Goal: Register for event/course

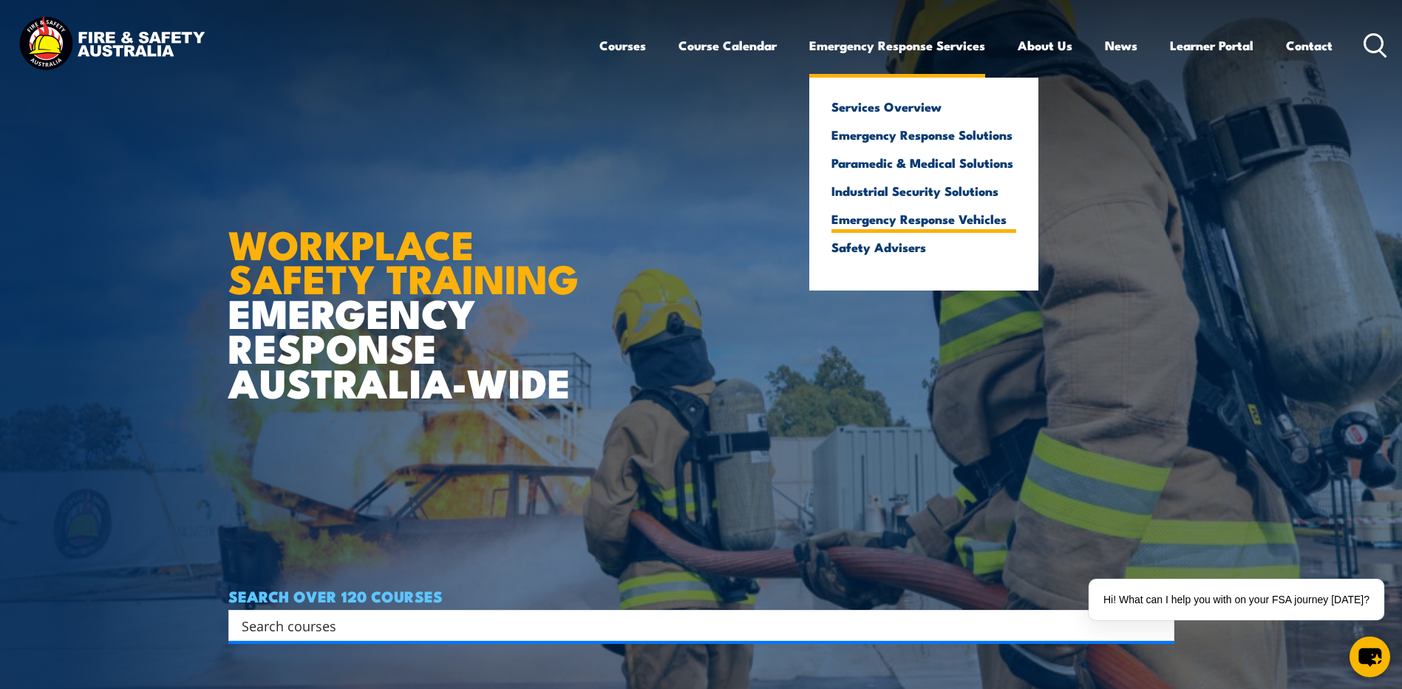
click at [924, 218] on link "Emergency Response Vehicles" at bounding box center [923, 218] width 185 height 13
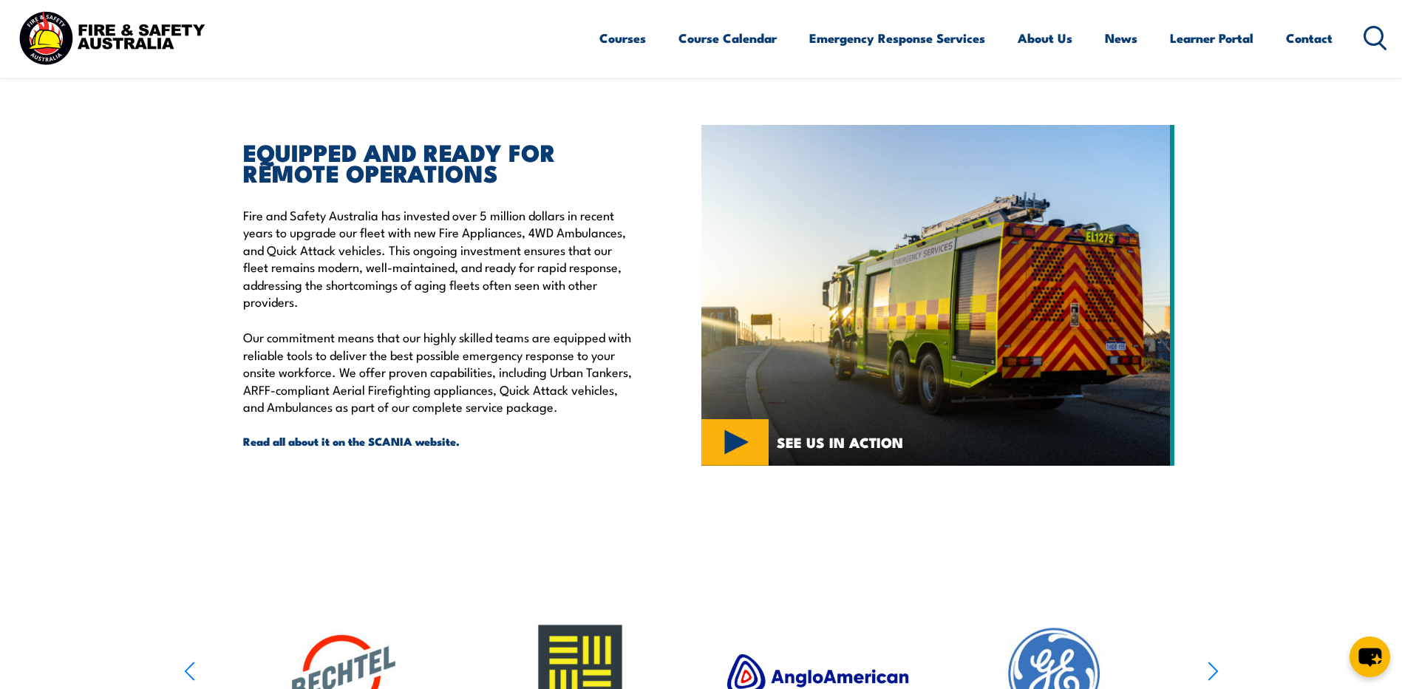
scroll to position [369, 0]
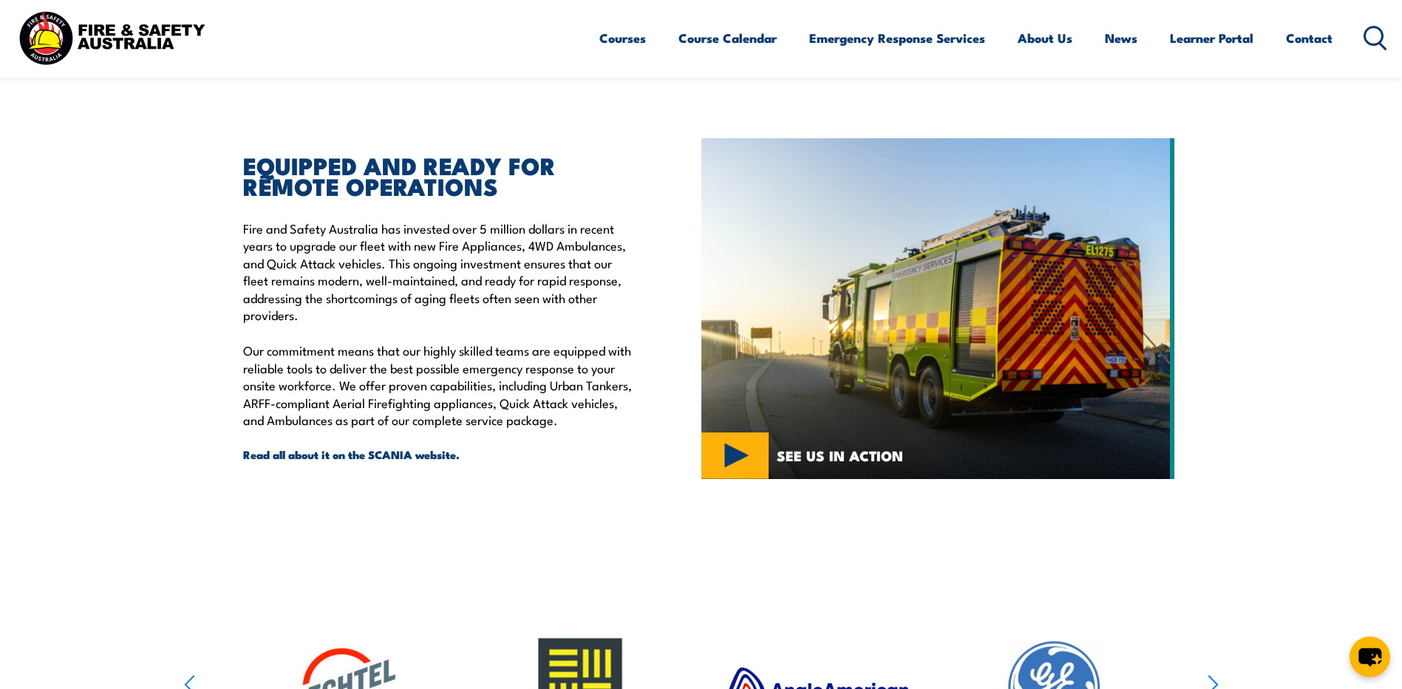
click at [731, 457] on img at bounding box center [937, 308] width 473 height 341
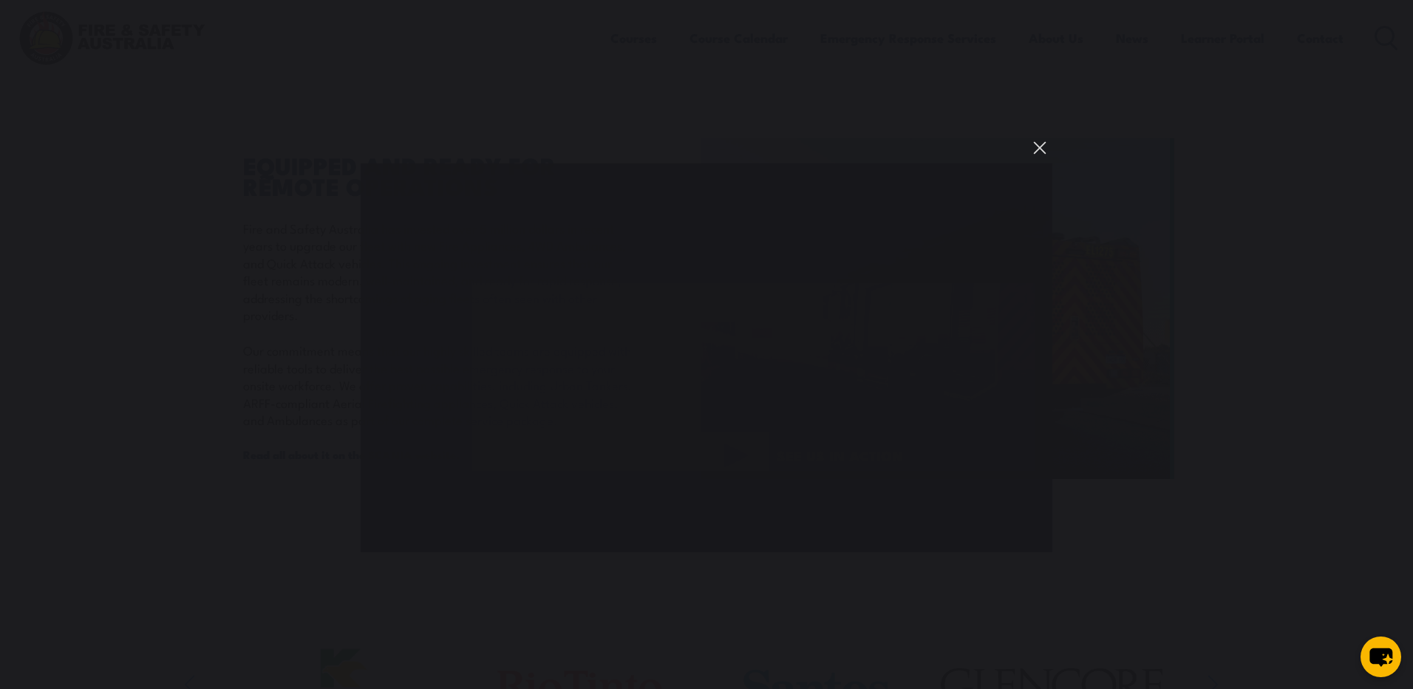
click at [1028, 149] on button "You can close this modal content with the ESC key" at bounding box center [1039, 147] width 25 height 25
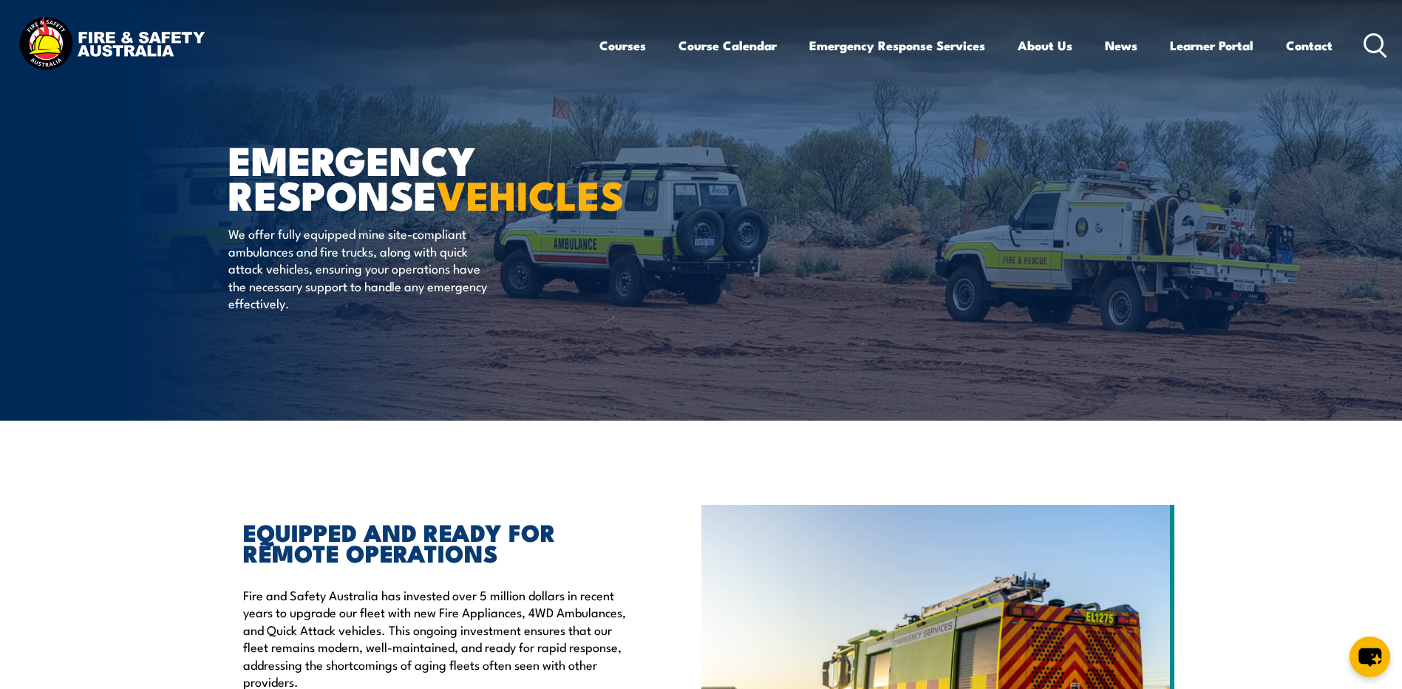
scroll to position [0, 0]
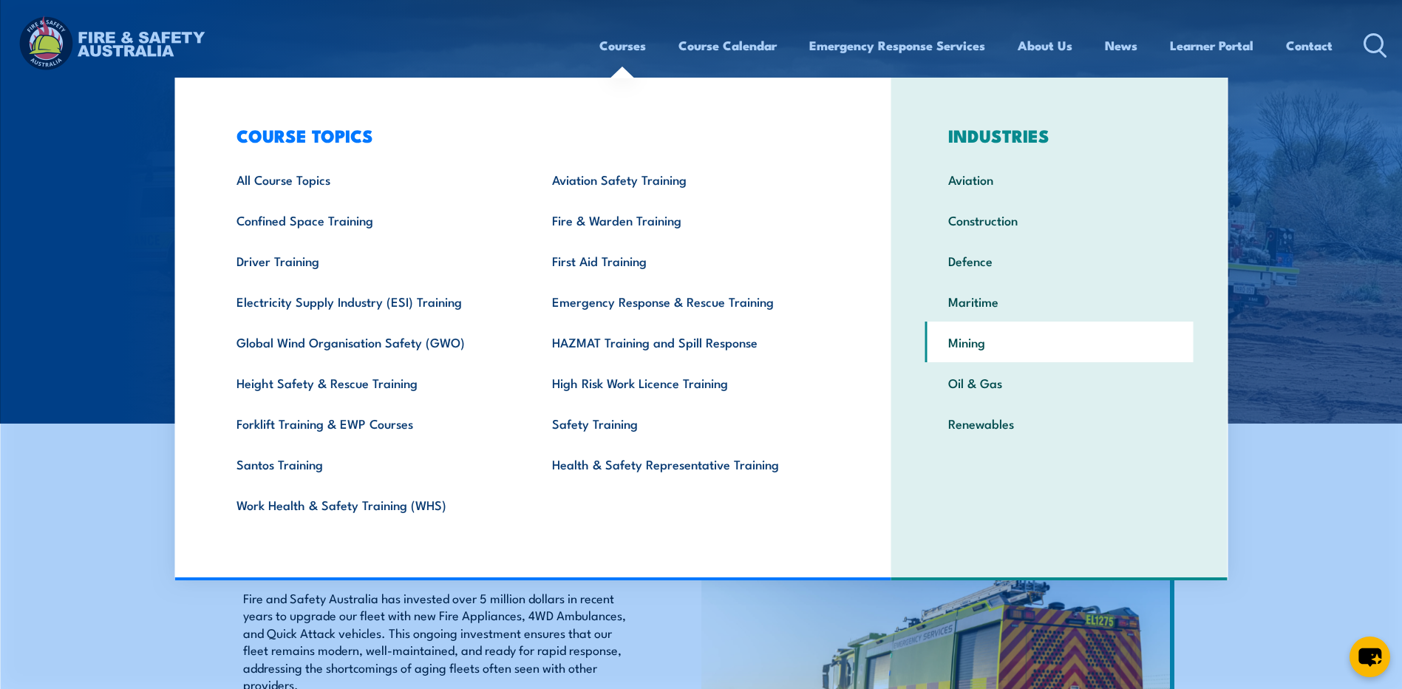
click at [961, 345] on link "Mining" at bounding box center [1059, 341] width 268 height 41
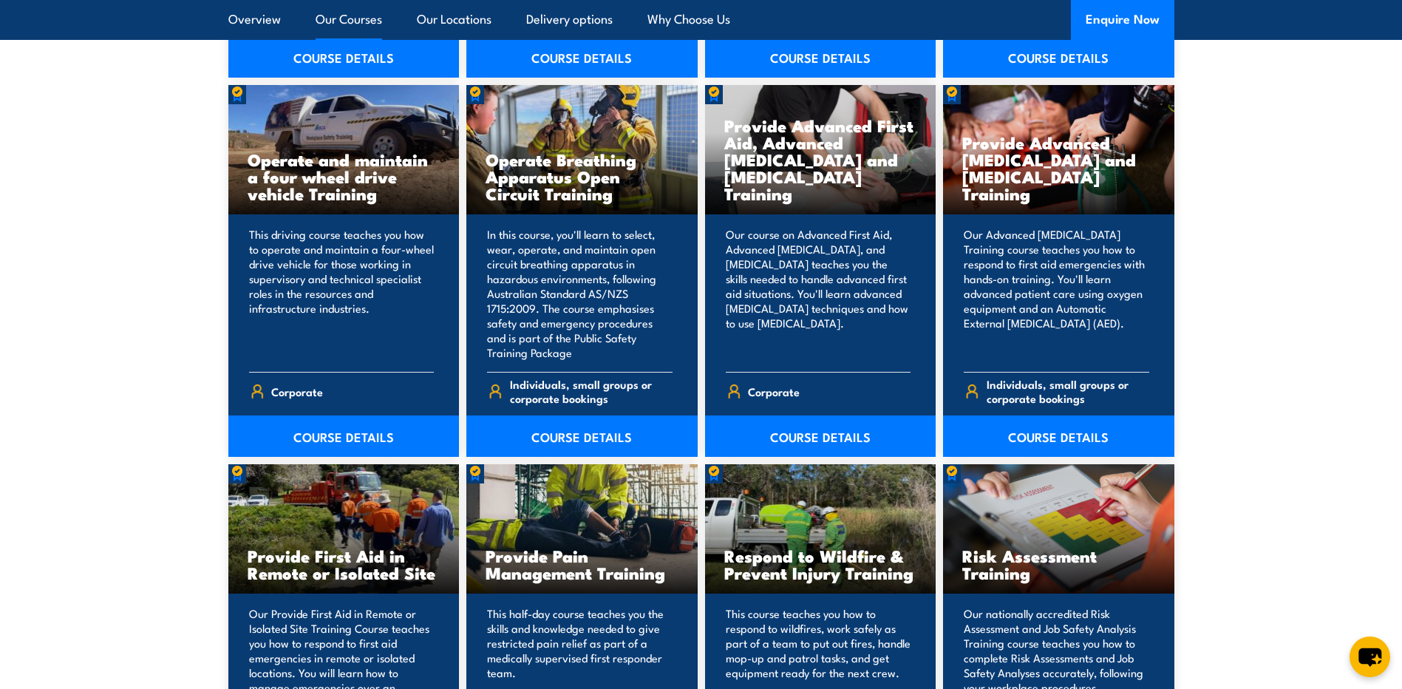
scroll to position [3177, 0]
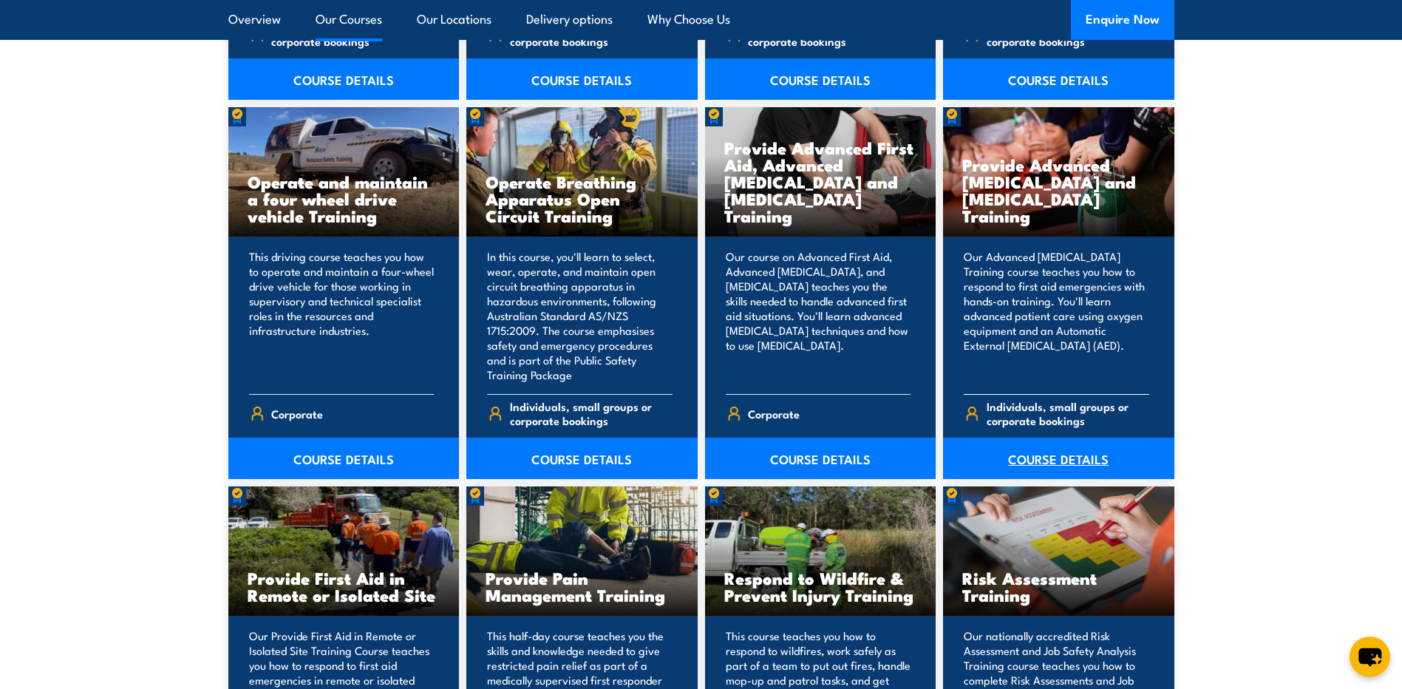
click at [1023, 463] on link "COURSE DETAILS" at bounding box center [1058, 457] width 231 height 41
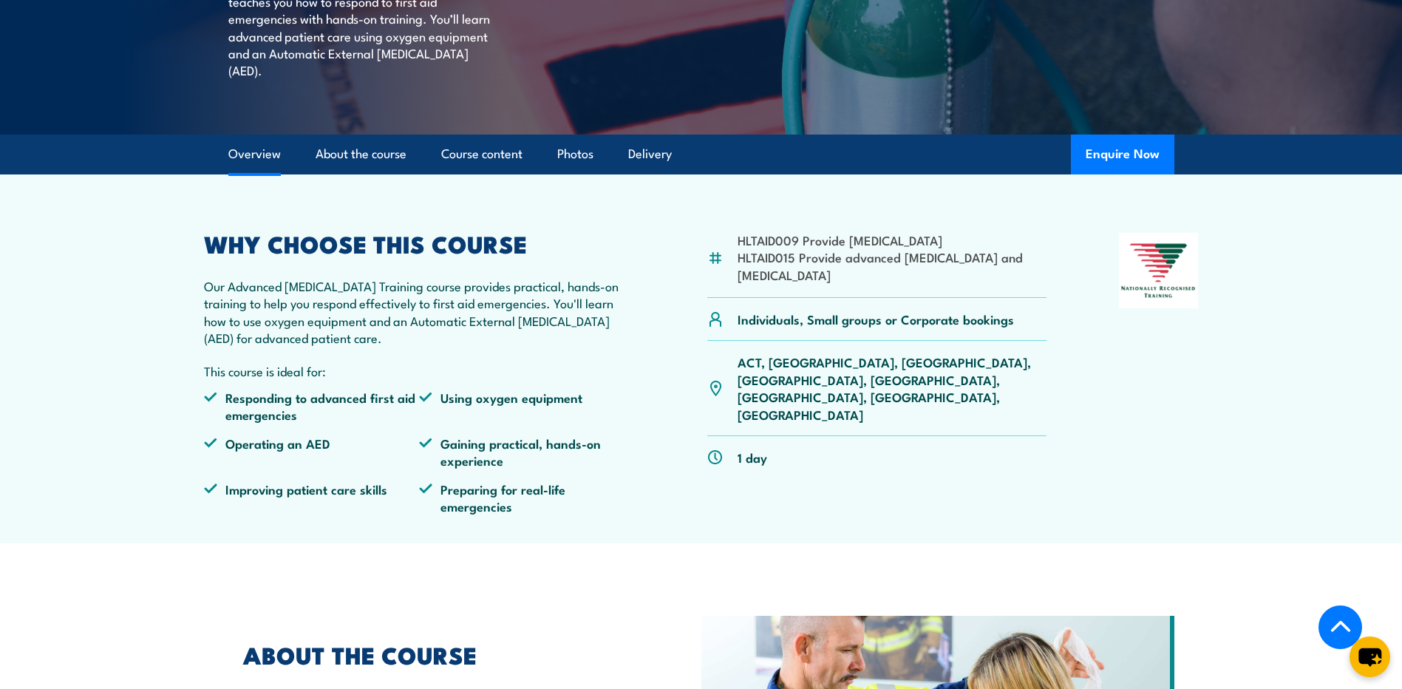
scroll to position [443, 0]
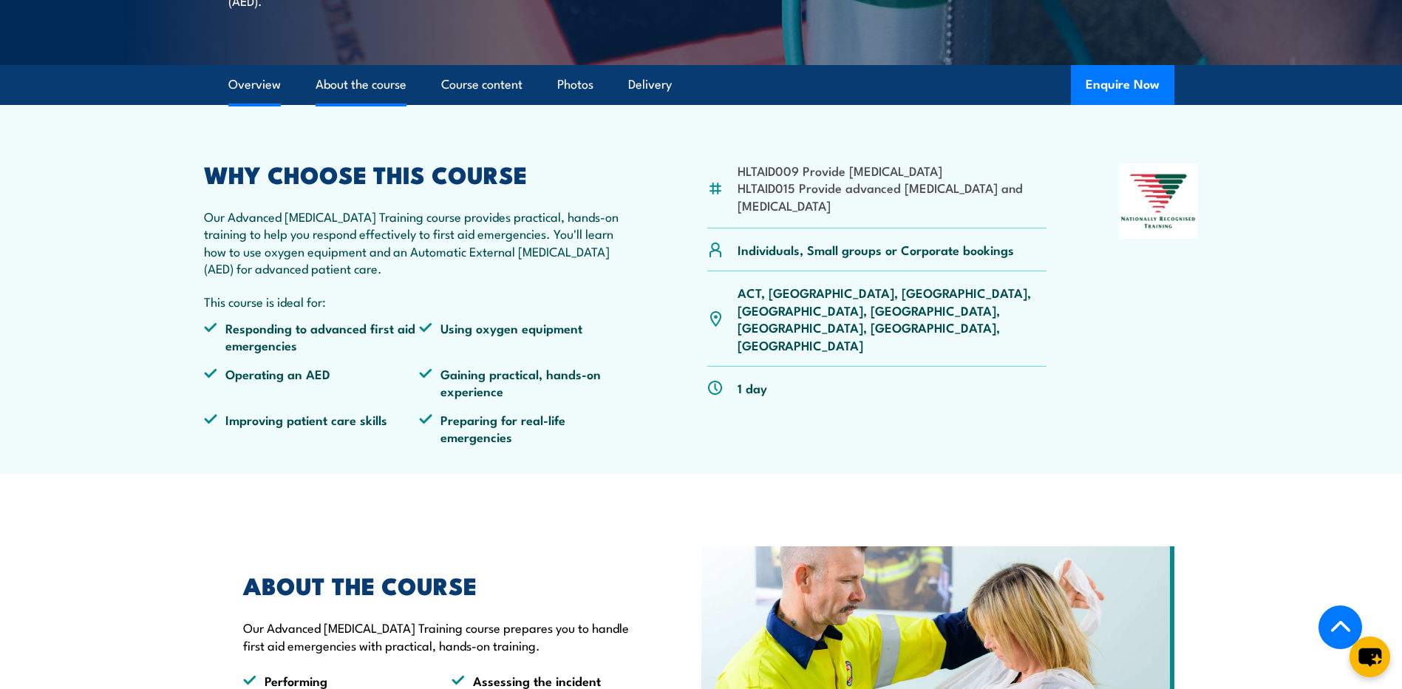
click at [386, 104] on link "About the course" at bounding box center [360, 84] width 91 height 39
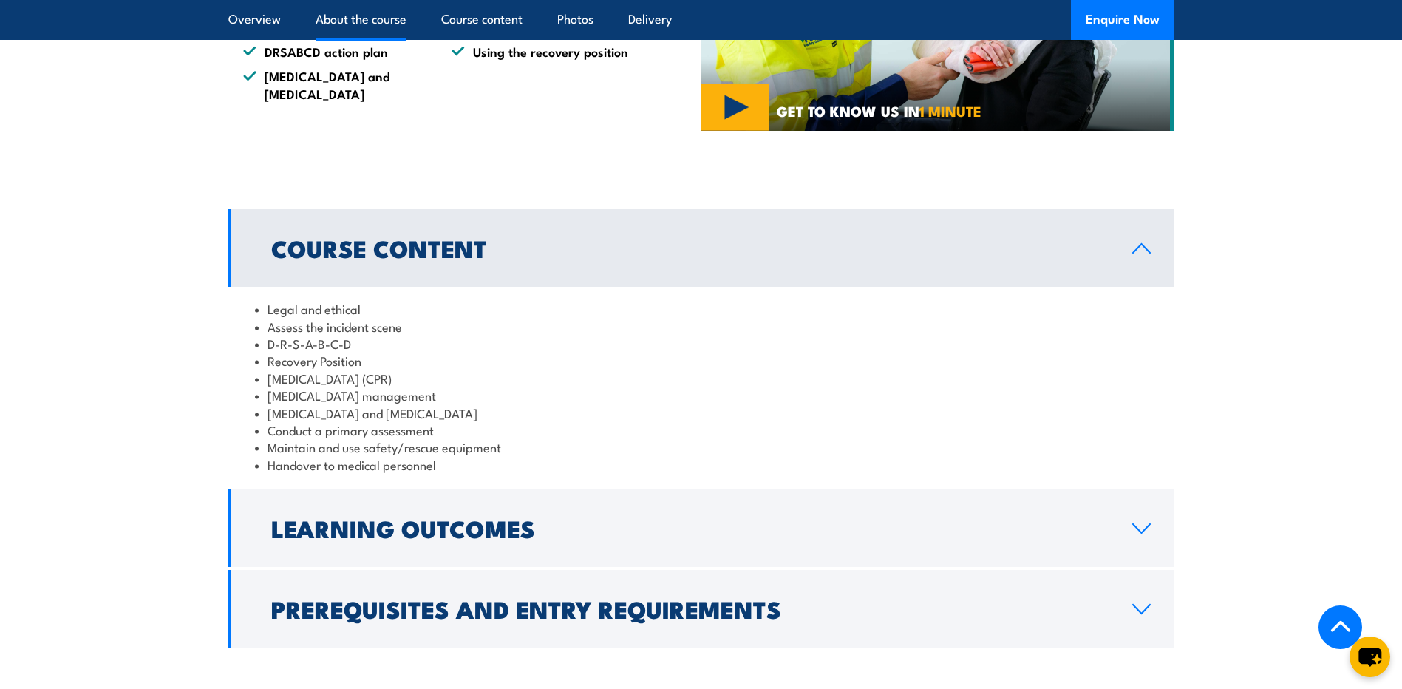
scroll to position [1202, 0]
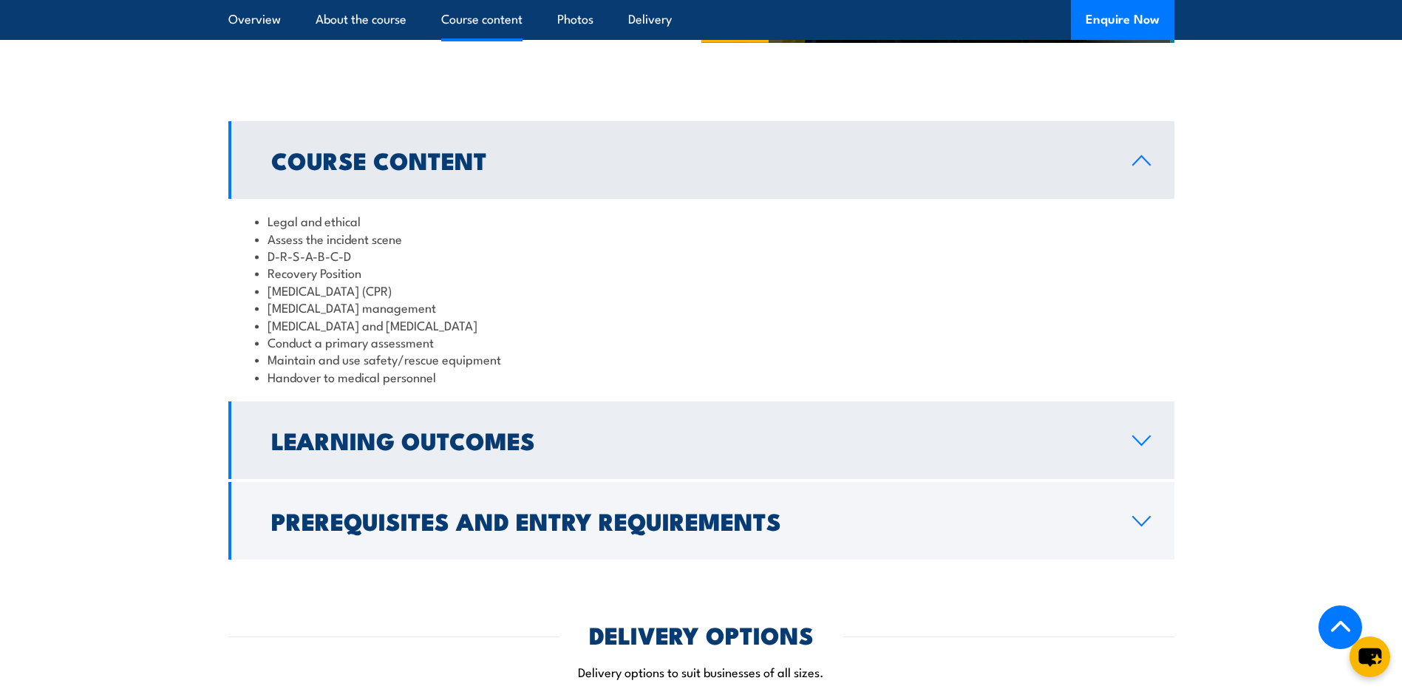
click at [1133, 446] on icon at bounding box center [1141, 440] width 20 height 12
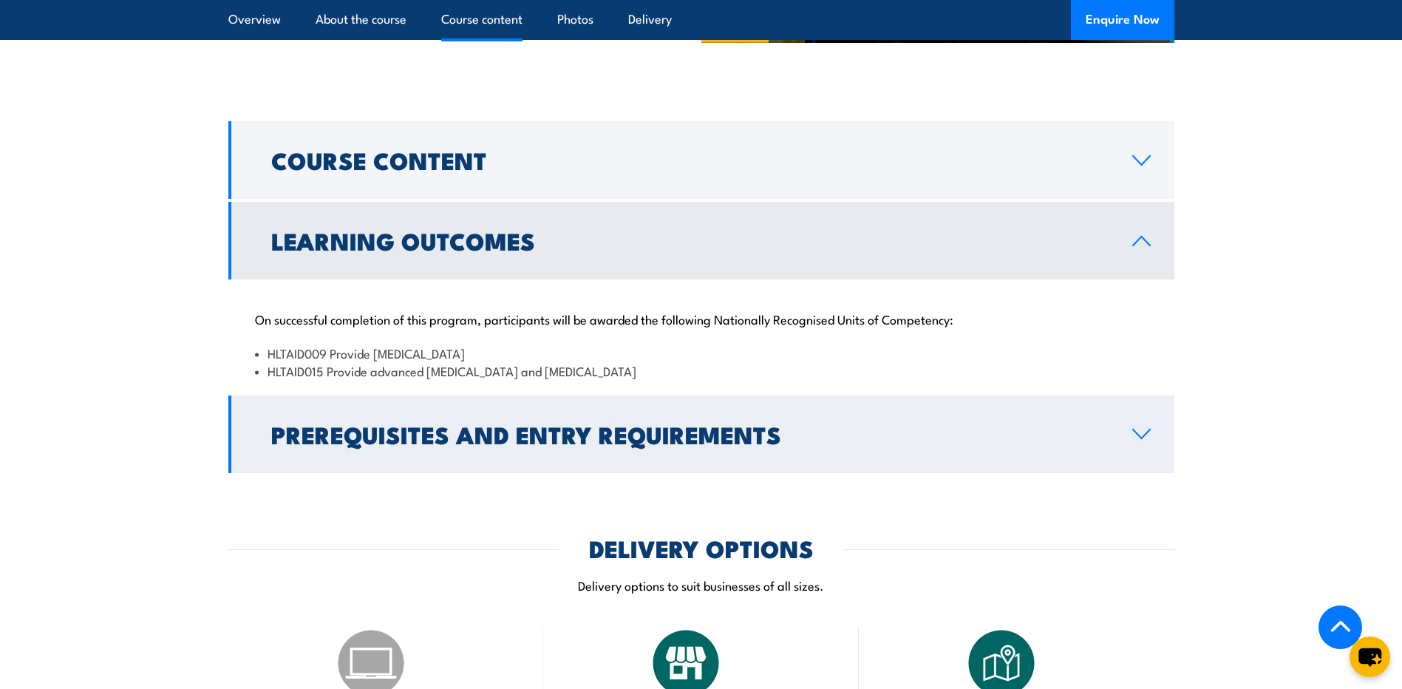
click at [1143, 440] on icon at bounding box center [1141, 434] width 20 height 12
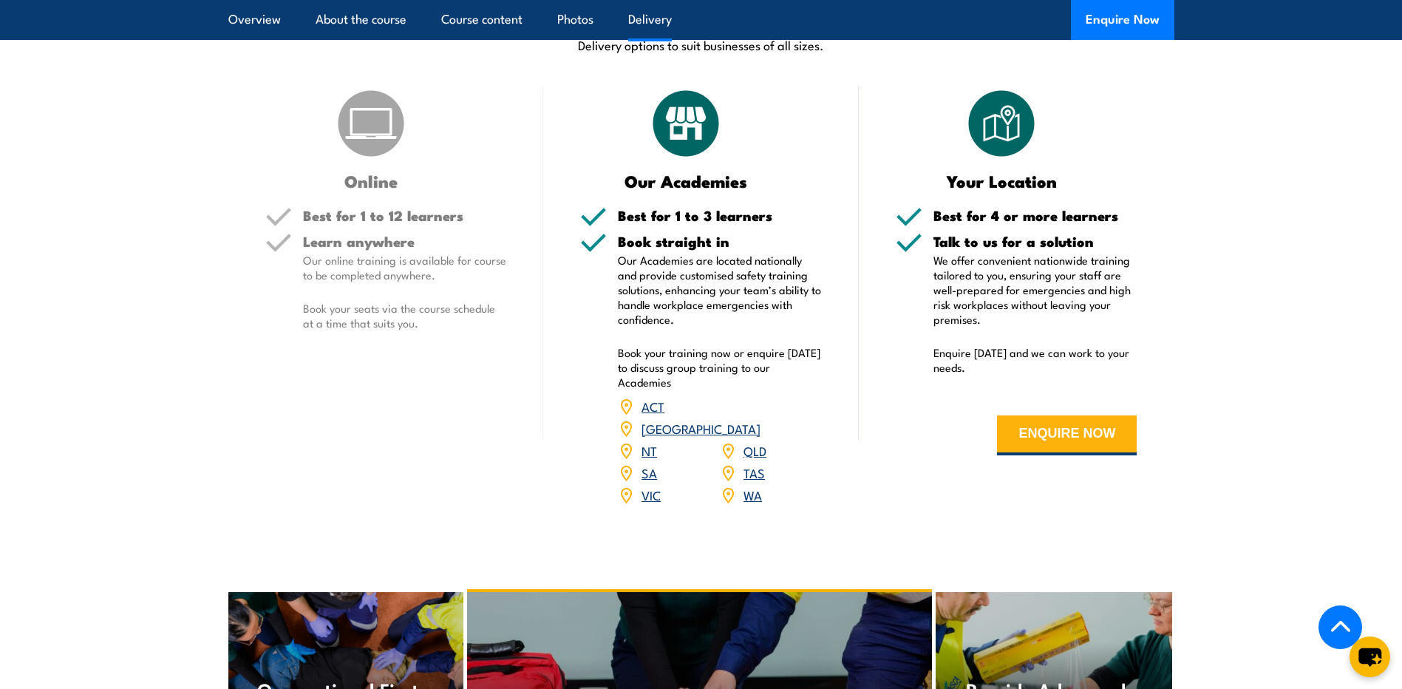
scroll to position [1941, 0]
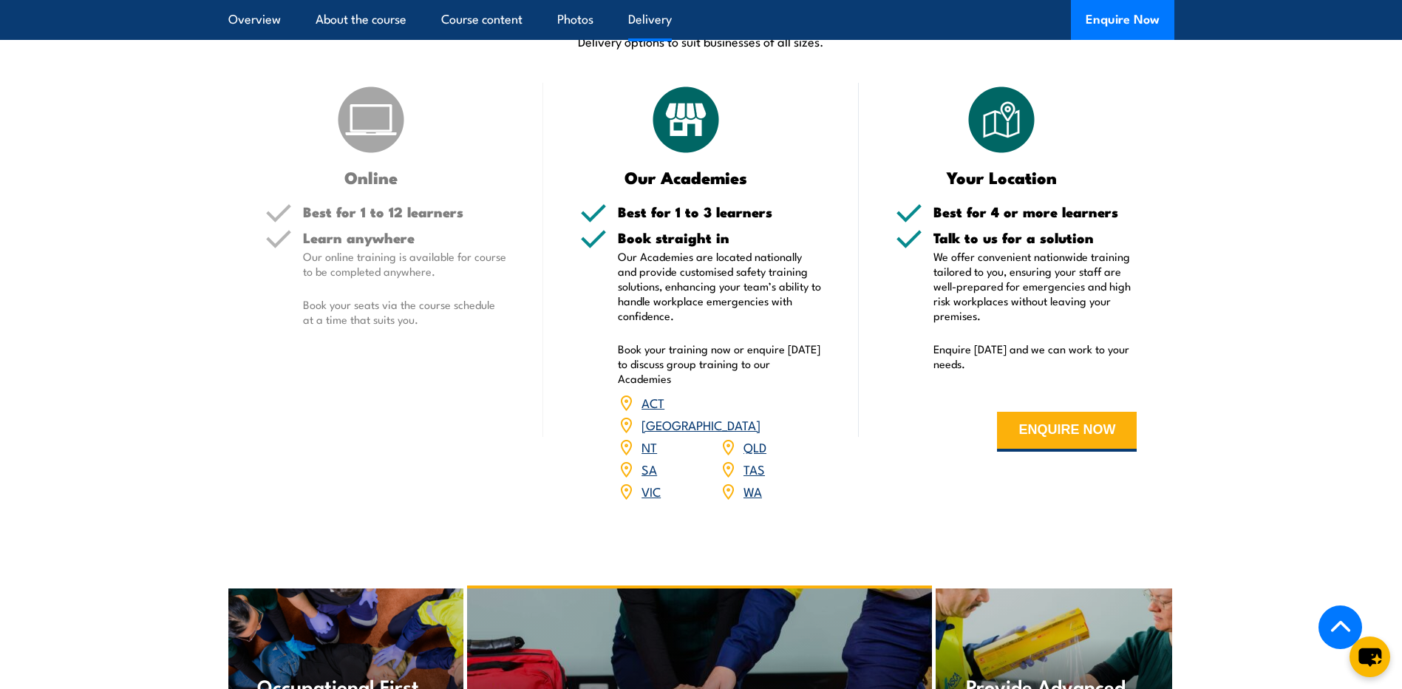
click at [757, 455] on link "QLD" at bounding box center [754, 446] width 23 height 18
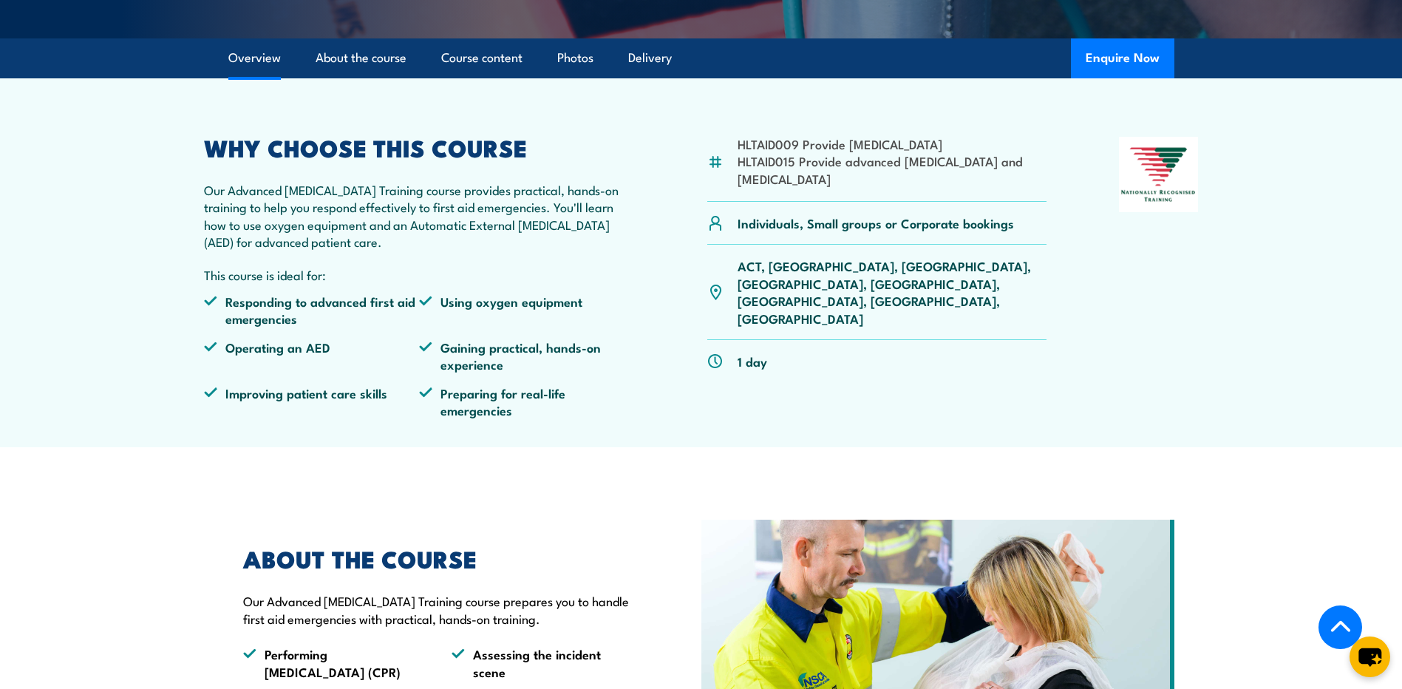
scroll to position [443, 0]
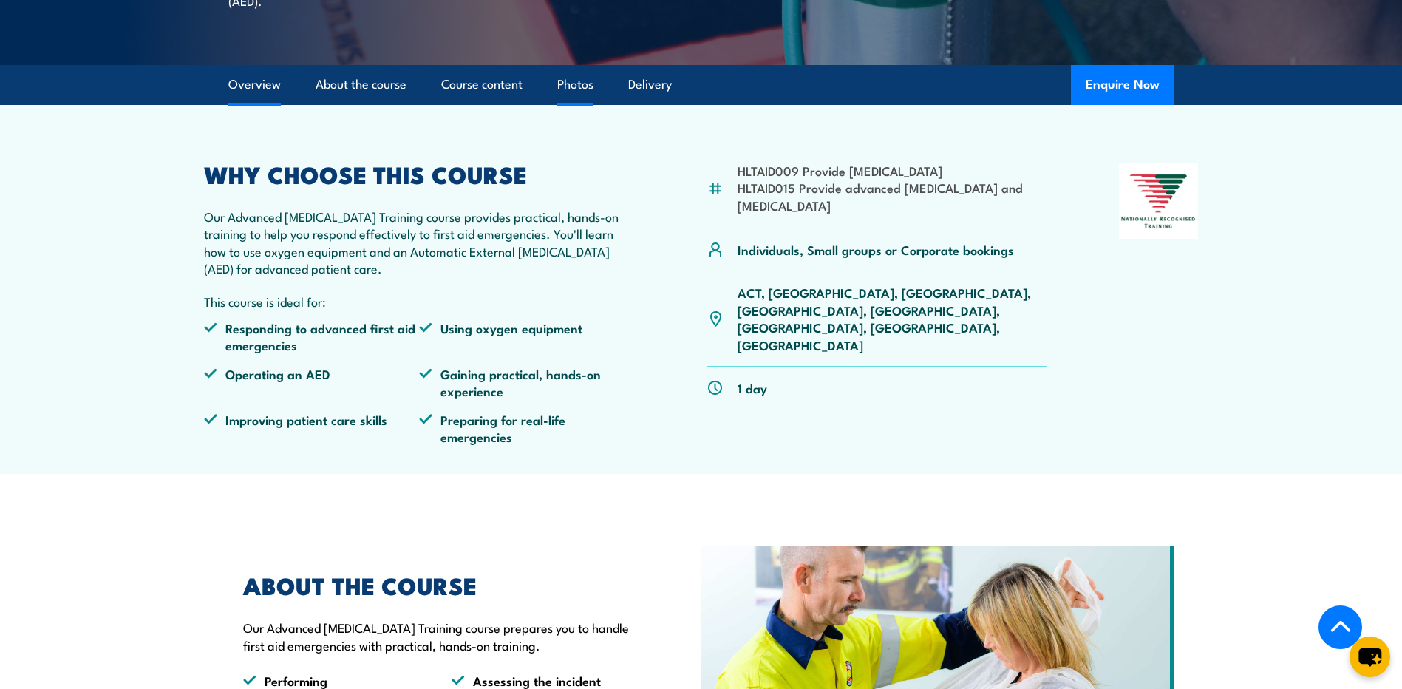
click at [576, 104] on link "Photos" at bounding box center [575, 84] width 36 height 39
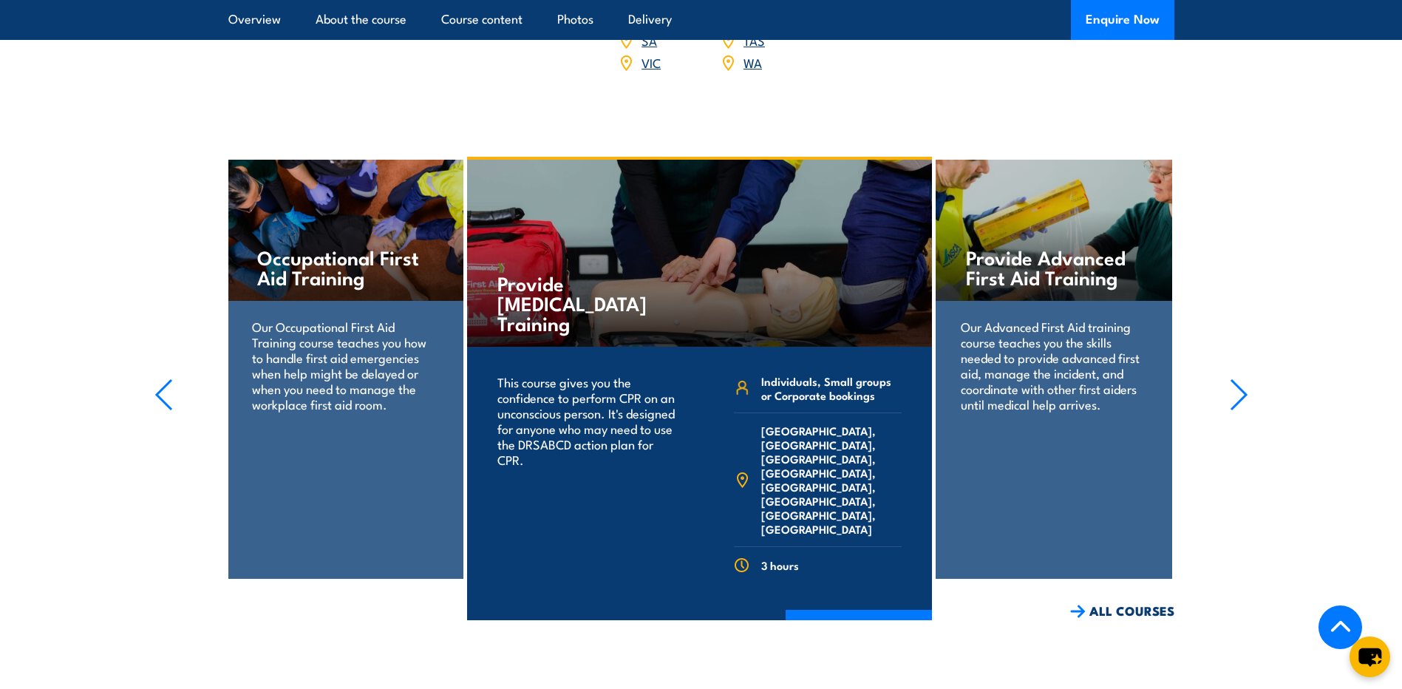
scroll to position [2296, 0]
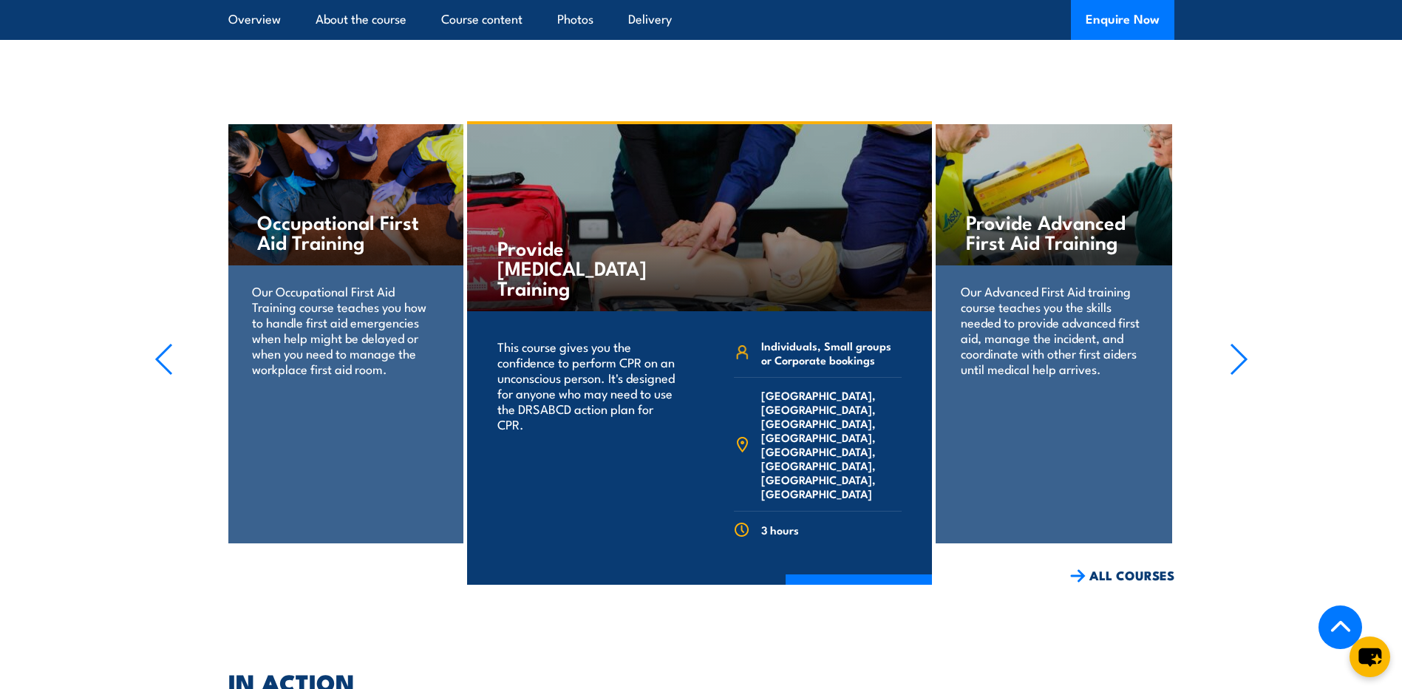
click at [156, 373] on icon "button" at bounding box center [163, 359] width 18 height 33
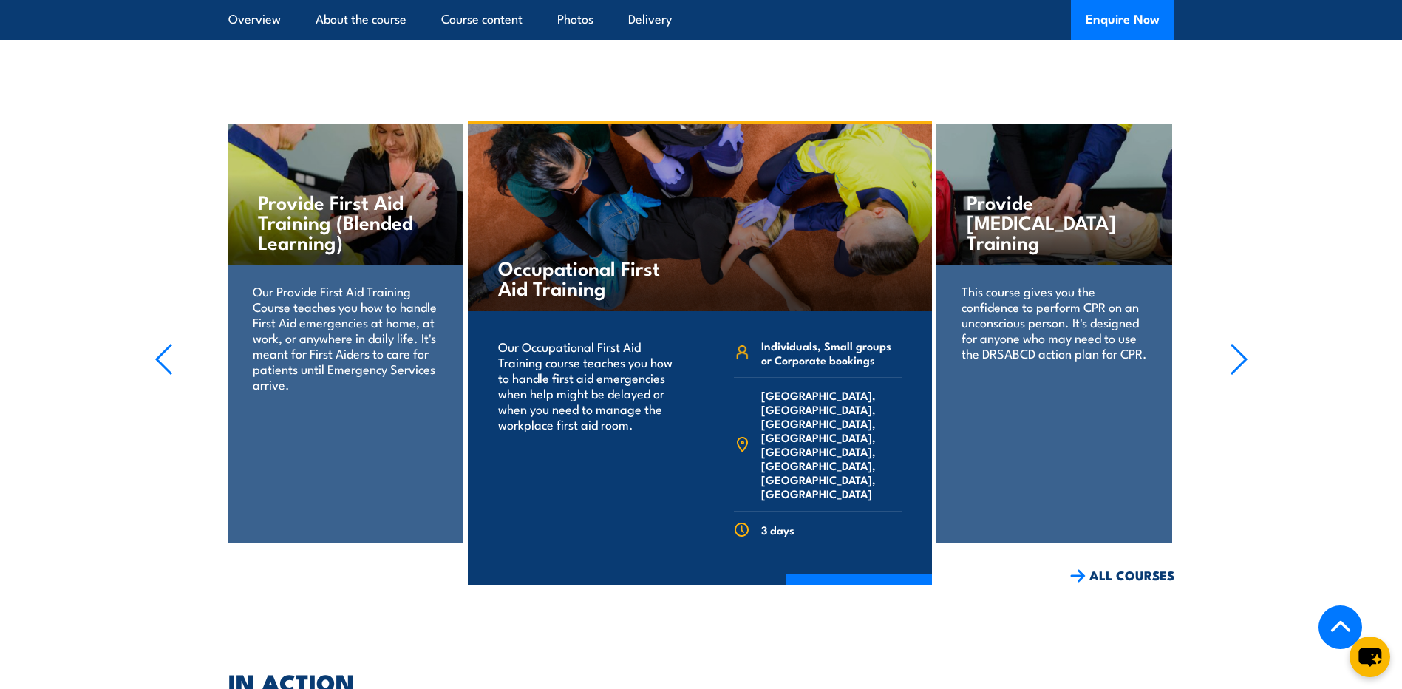
click at [156, 373] on icon "button" at bounding box center [163, 359] width 18 height 33
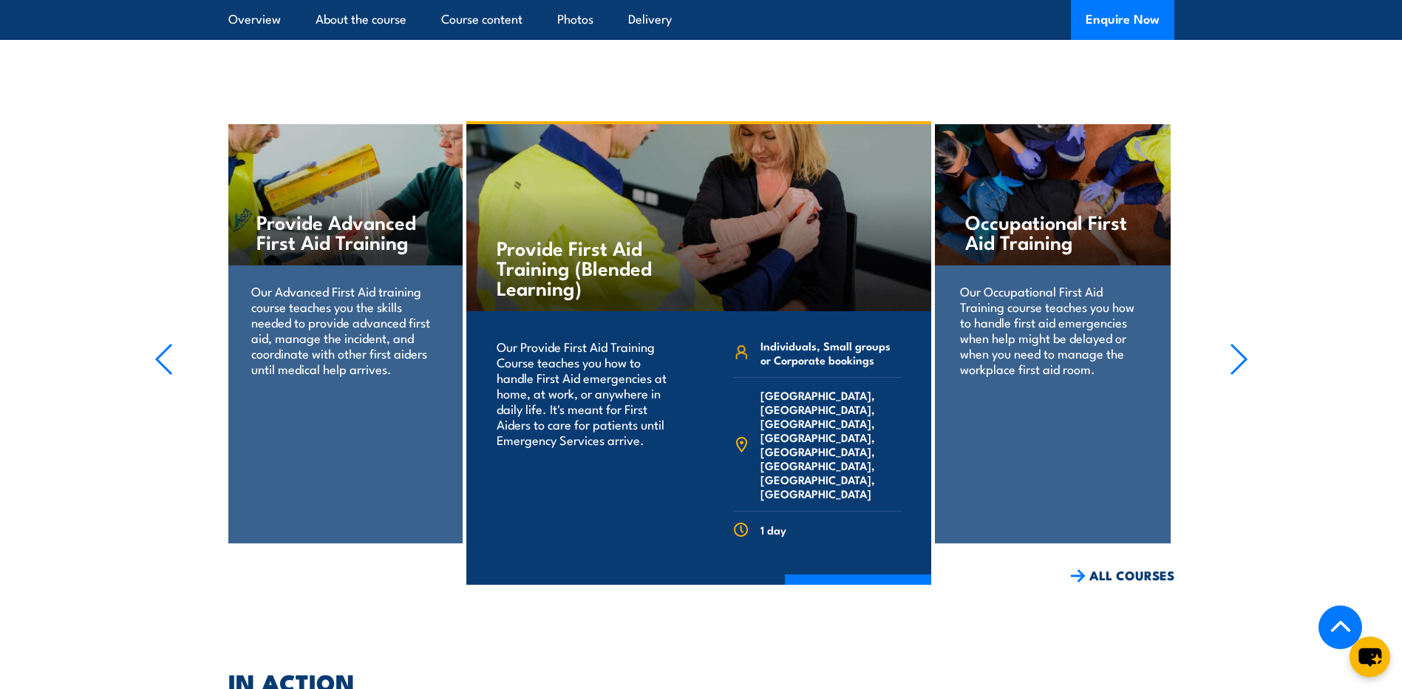
click at [157, 371] on icon "button" at bounding box center [164, 359] width 15 height 30
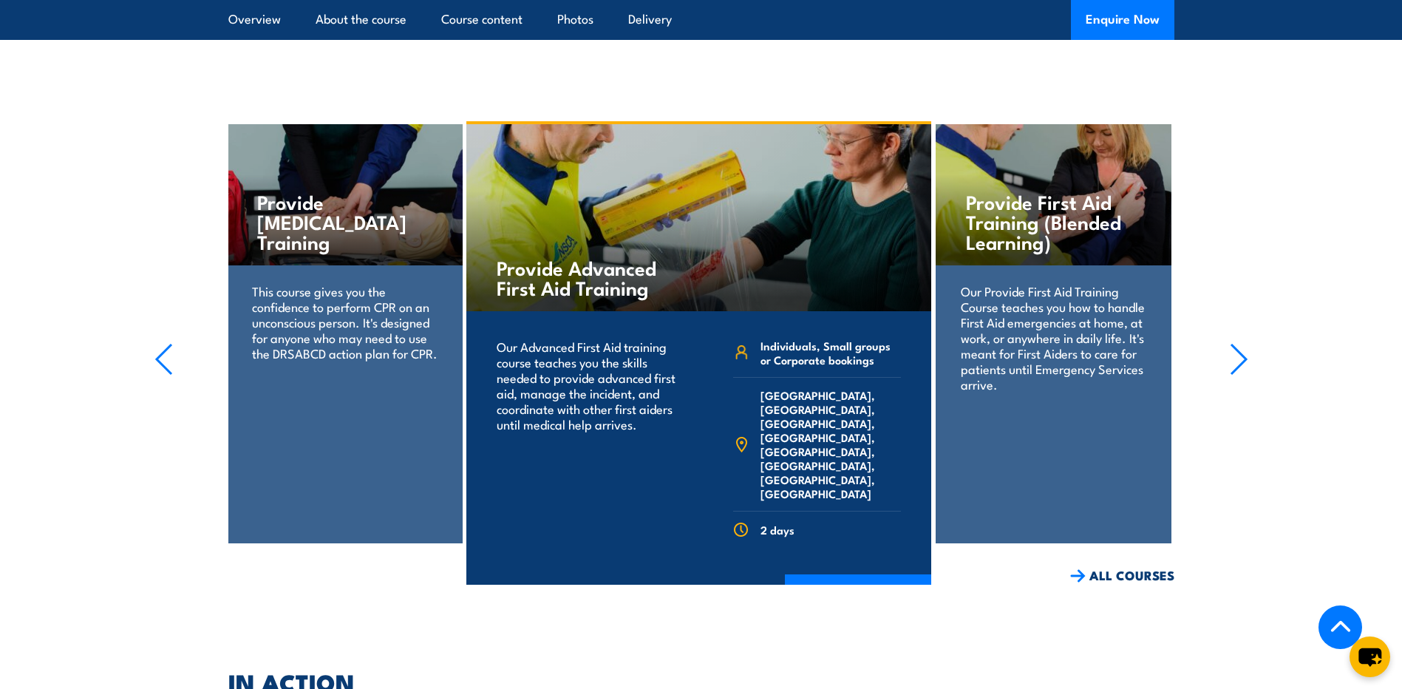
click at [160, 369] on icon "button" at bounding box center [164, 359] width 15 height 30
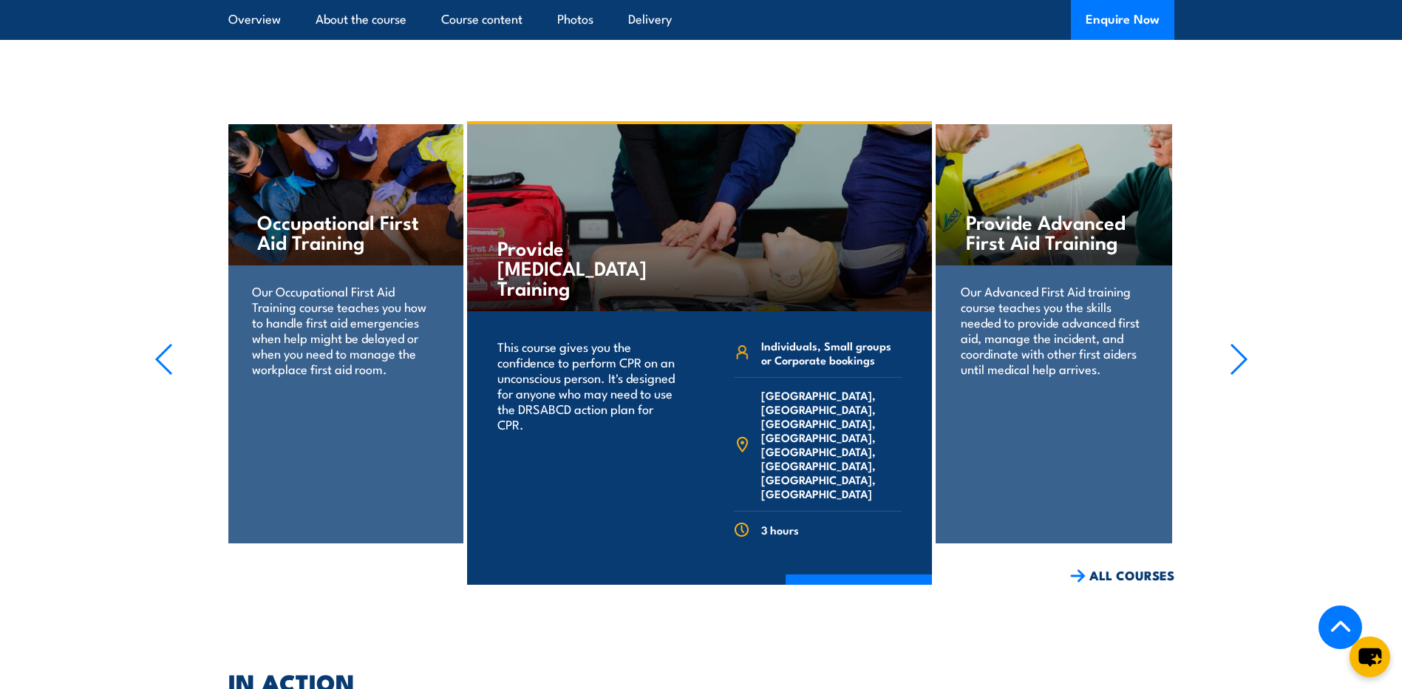
click at [160, 369] on icon "button" at bounding box center [164, 359] width 15 height 30
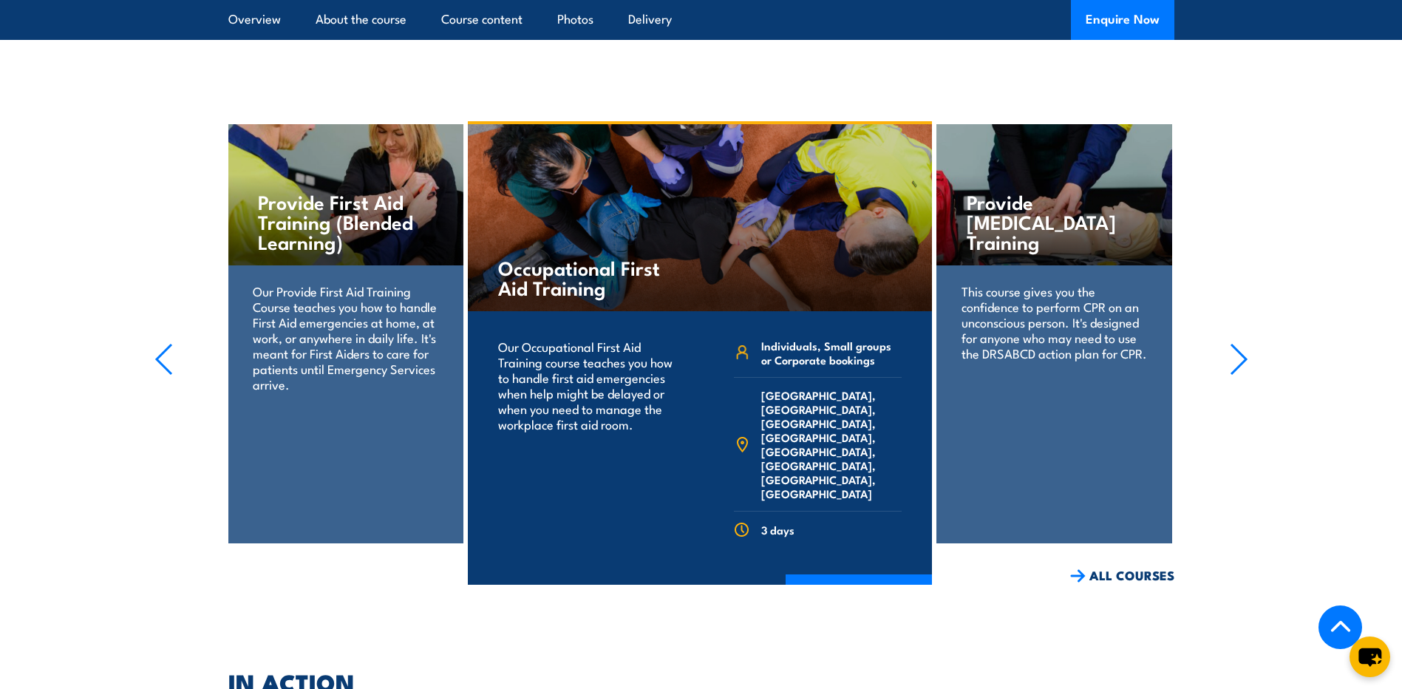
click at [160, 369] on icon "button" at bounding box center [164, 359] width 15 height 30
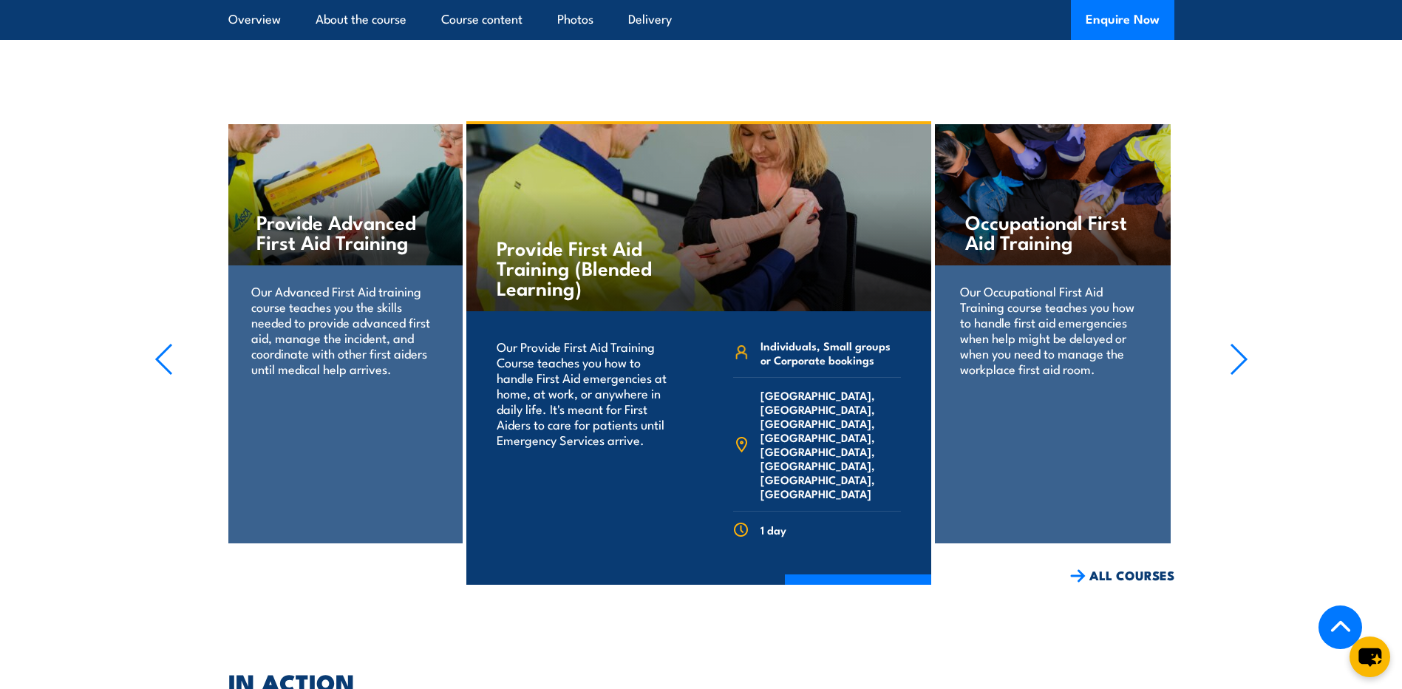
click at [158, 369] on icon "button" at bounding box center [164, 359] width 15 height 30
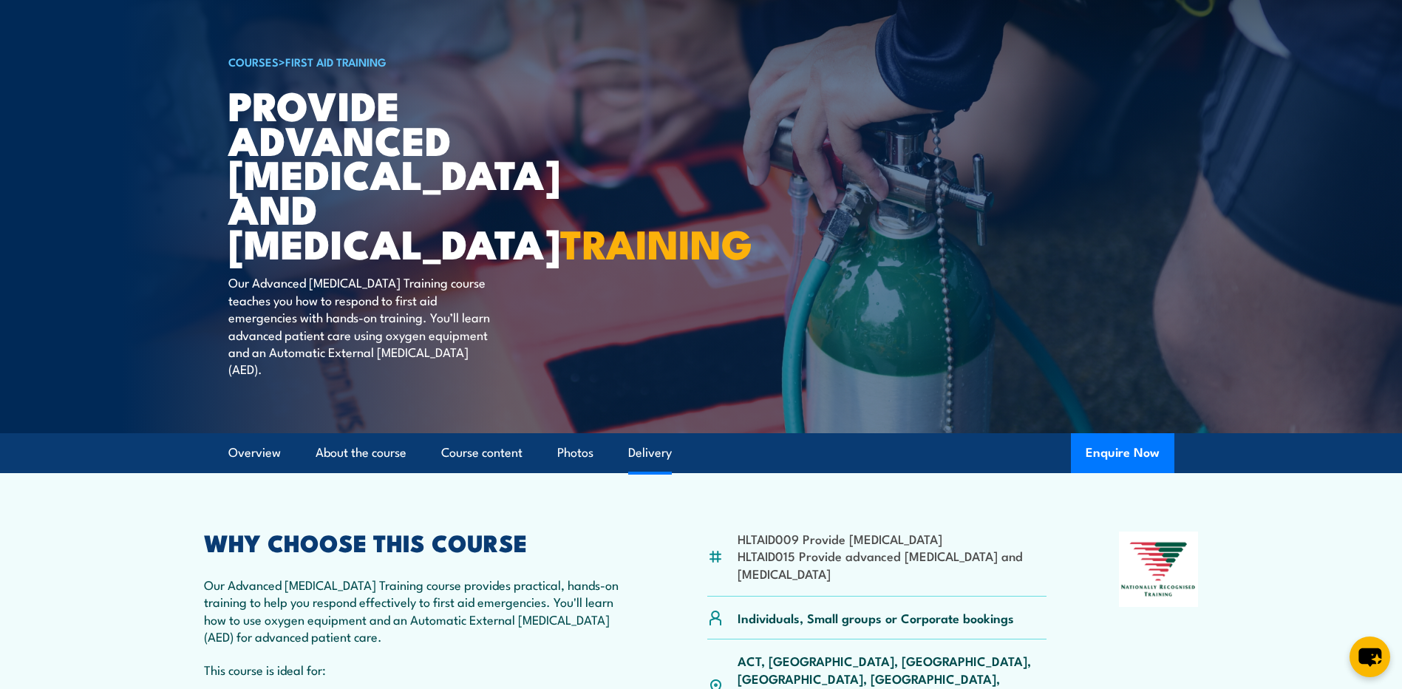
scroll to position [0, 0]
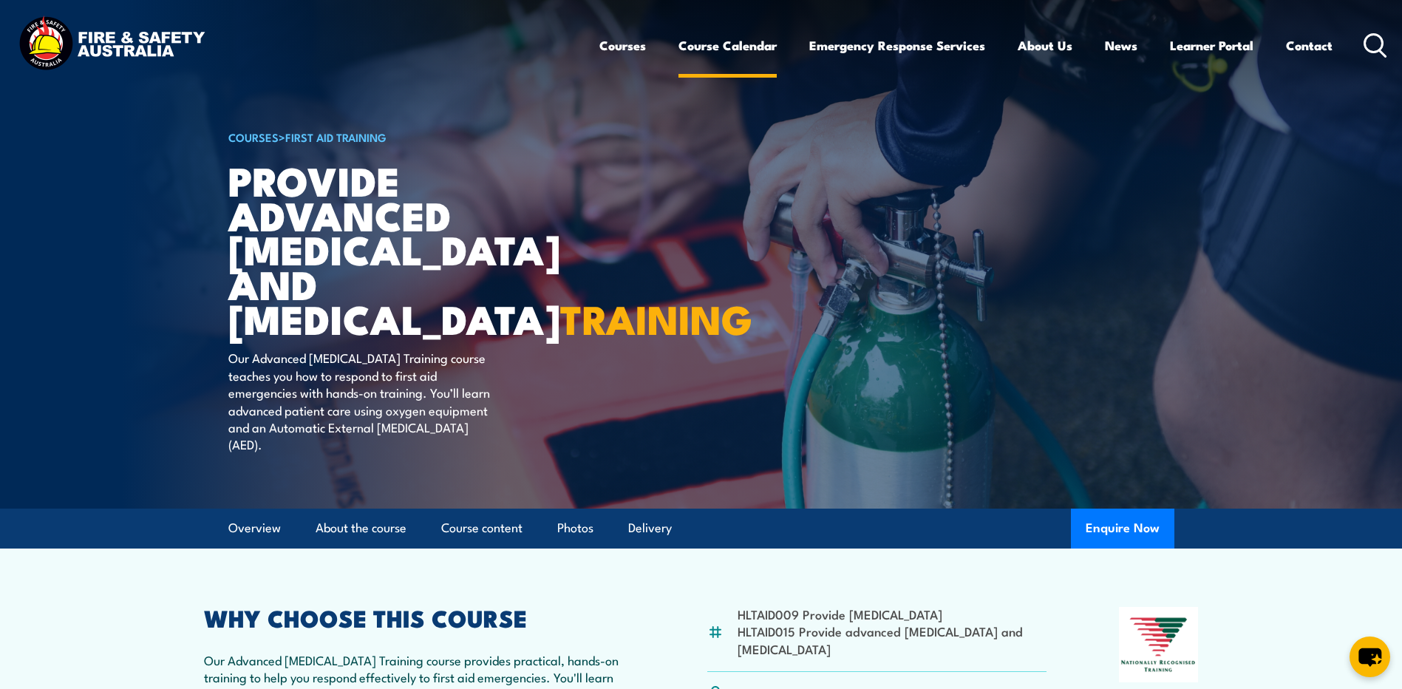
click at [711, 38] on link "Course Calendar" at bounding box center [727, 45] width 98 height 39
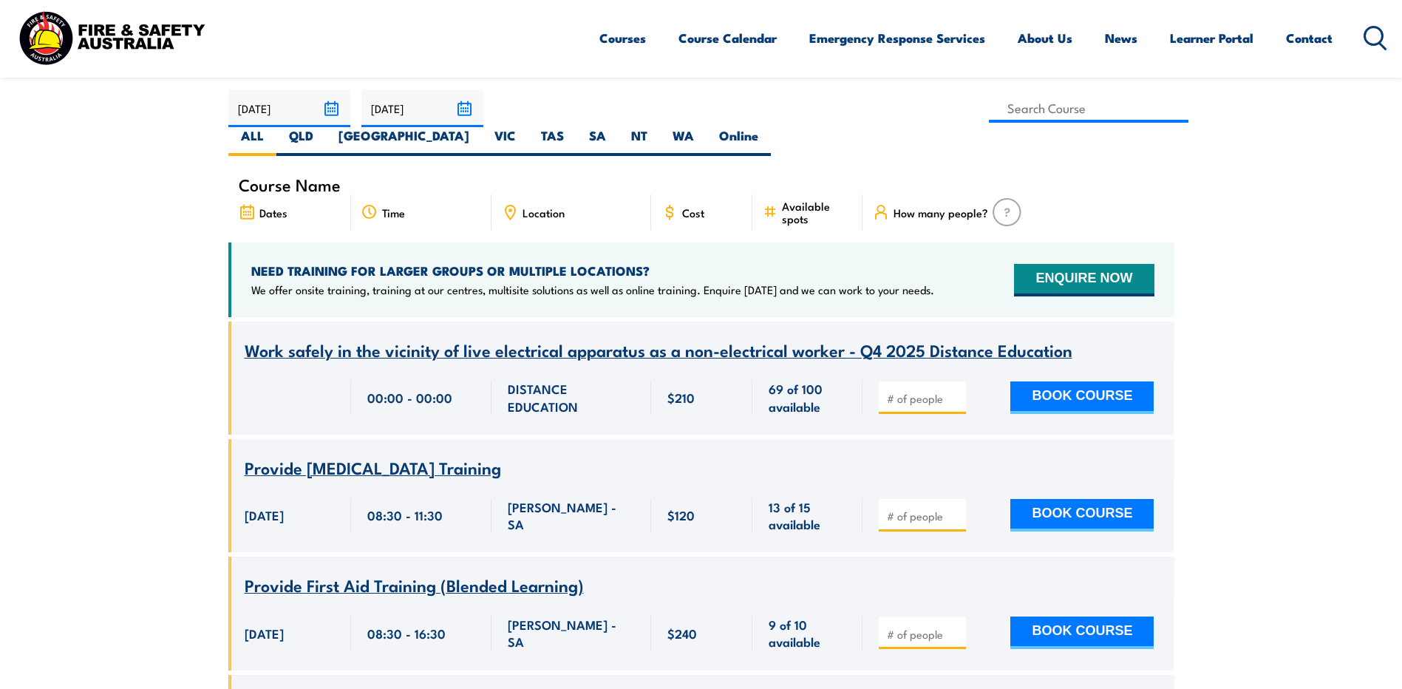
scroll to position [369, 0]
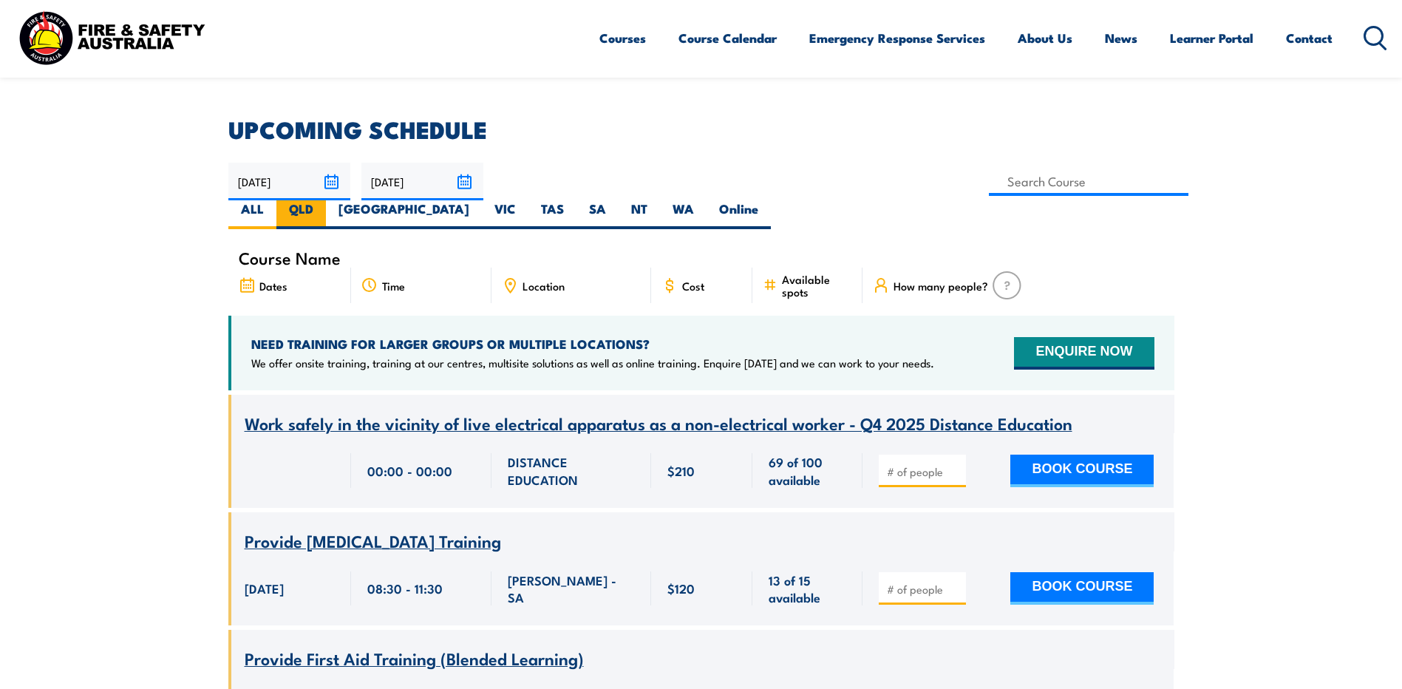
click at [326, 200] on label "QLD" at bounding box center [301, 214] width 50 height 29
click at [323, 200] on input "QLD" at bounding box center [318, 205] width 10 height 10
radio input "true"
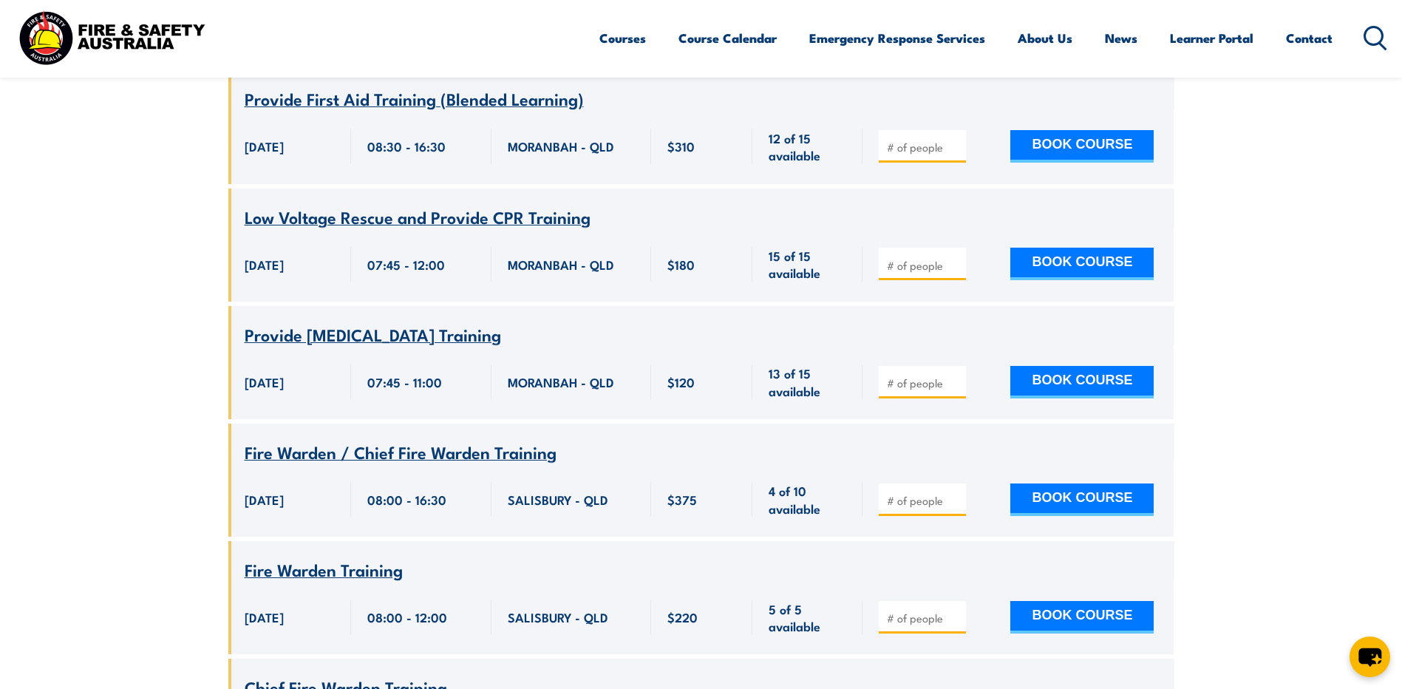
scroll to position [1744, 0]
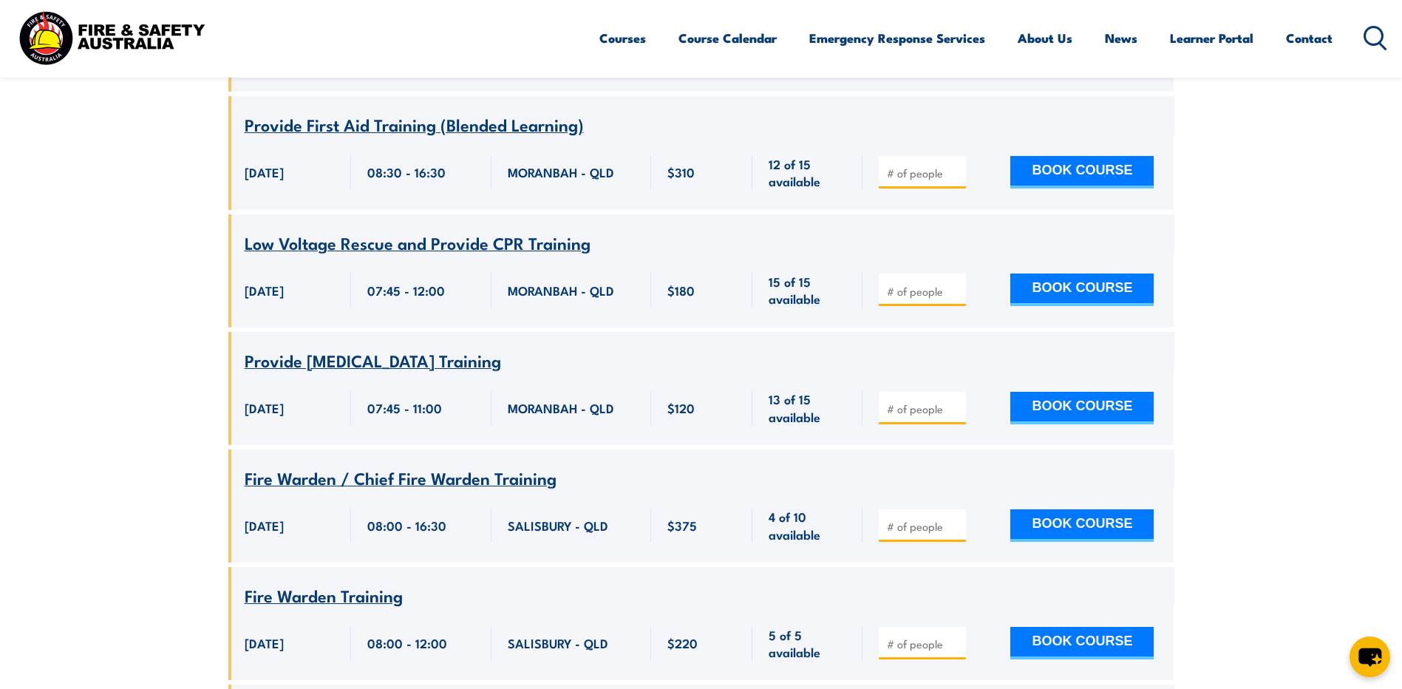
click at [501, 347] on span "Provide cardiopulmonary resuscitation Training" at bounding box center [373, 359] width 256 height 25
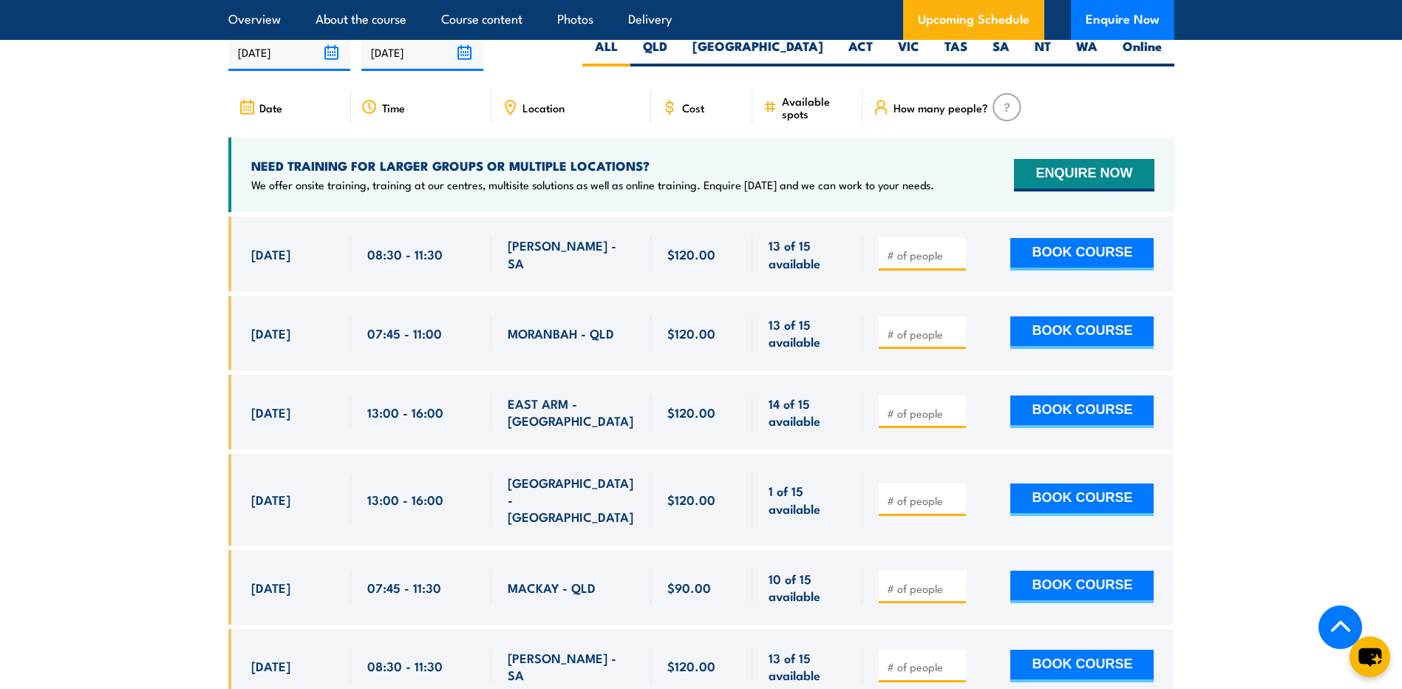
scroll to position [2660, 0]
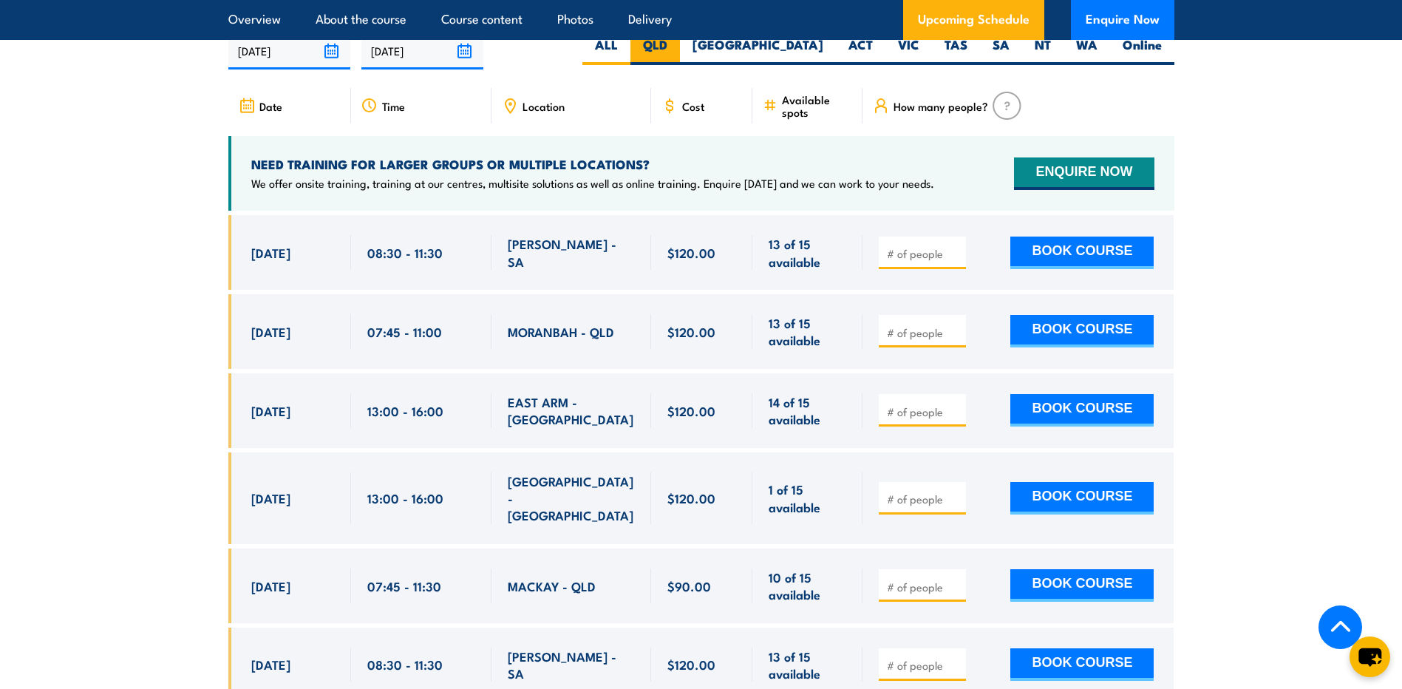
click at [680, 50] on label "QLD" at bounding box center [655, 50] width 50 height 29
click at [677, 46] on input "QLD" at bounding box center [672, 41] width 10 height 10
radio input "true"
